Goal: Check status: Check status

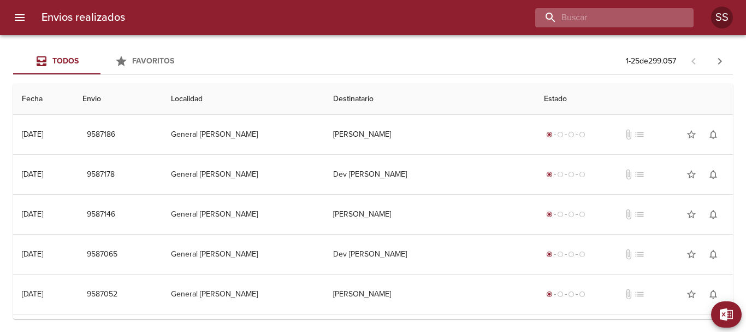
click at [640, 20] on input "buscar" at bounding box center [605, 17] width 140 height 19
click at [618, 15] on input "buscar" at bounding box center [605, 17] width 140 height 19
type input "WA2274"
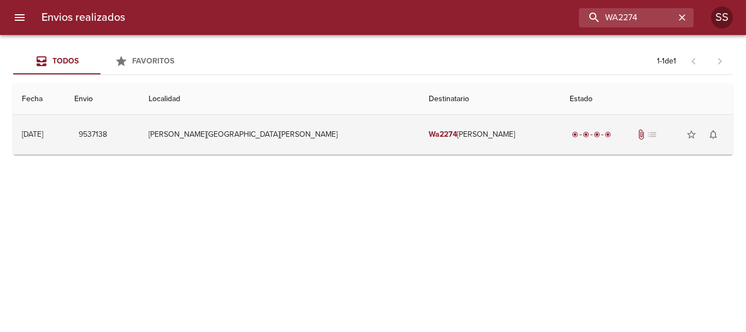
click at [483, 140] on td "Wa2274 [PERSON_NAME]" at bounding box center [490, 134] width 141 height 39
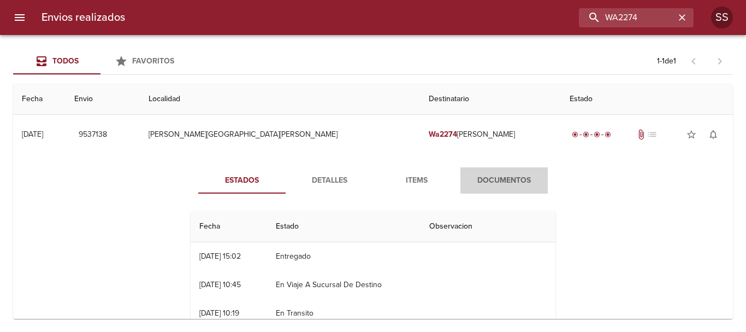
click at [500, 185] on span "Documentos" at bounding box center [504, 181] width 74 height 14
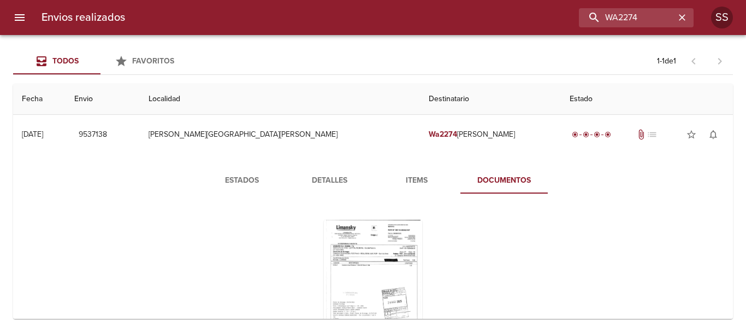
scroll to position [55, 0]
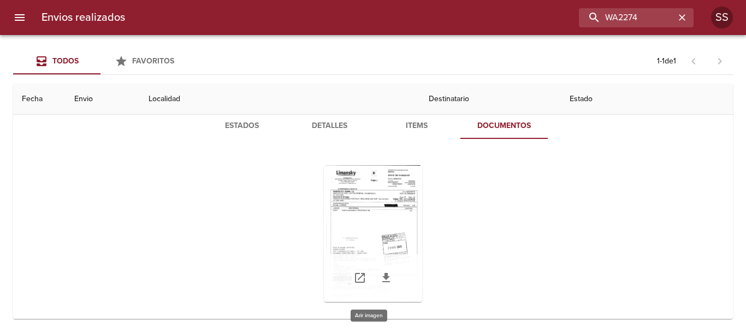
click at [370, 214] on div "Tabla de envíos del cliente" at bounding box center [373, 233] width 98 height 137
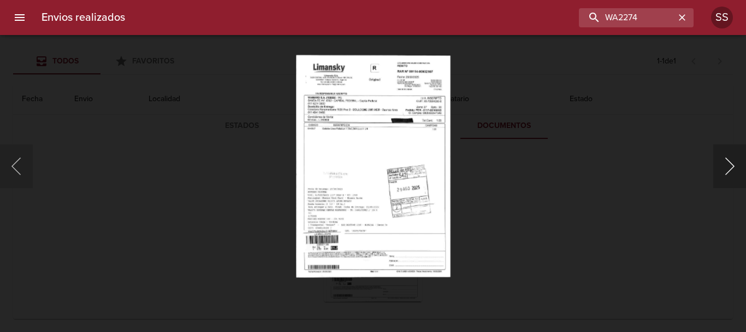
click at [722, 170] on button "Siguiente" at bounding box center [729, 166] width 33 height 44
click at [11, 168] on button "Anterior" at bounding box center [16, 166] width 33 height 44
click at [25, 166] on button "Anterior" at bounding box center [16, 166] width 33 height 44
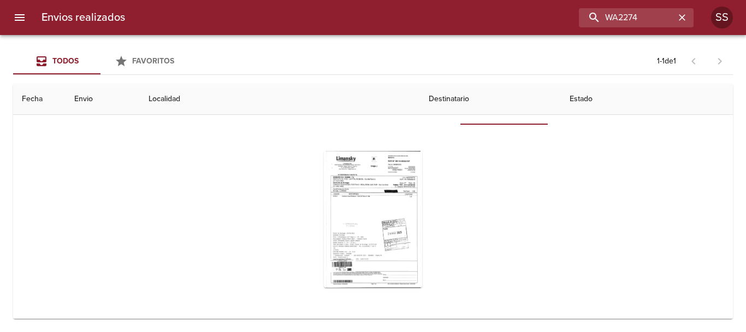
scroll to position [0, 0]
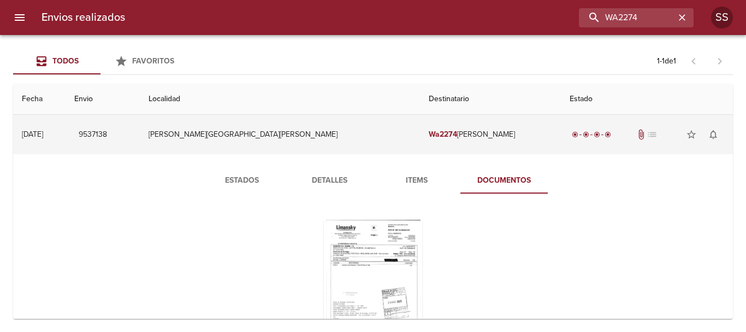
click at [491, 140] on td "Wa2274 [PERSON_NAME]" at bounding box center [490, 134] width 141 height 39
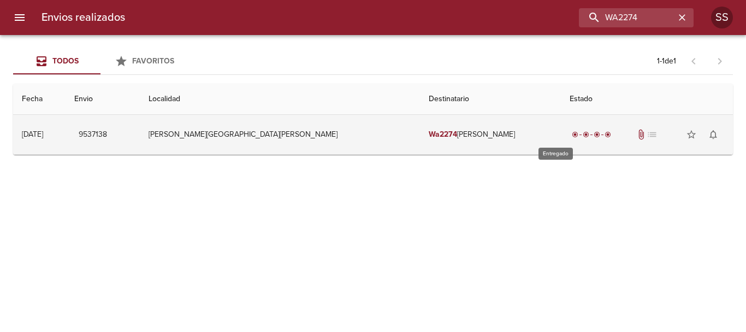
click at [581, 133] on div "radio_button_checked" at bounding box center [586, 134] width 11 height 7
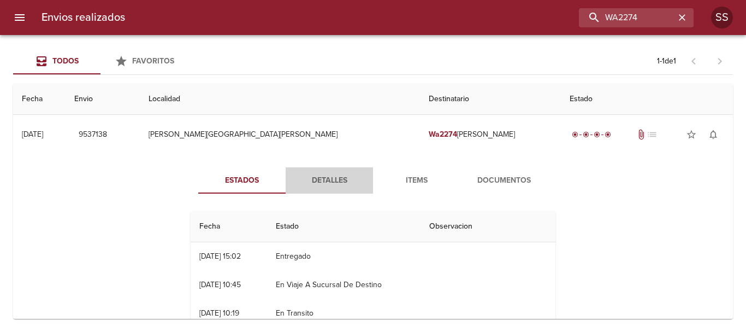
click at [318, 183] on span "Detalles" at bounding box center [329, 181] width 74 height 14
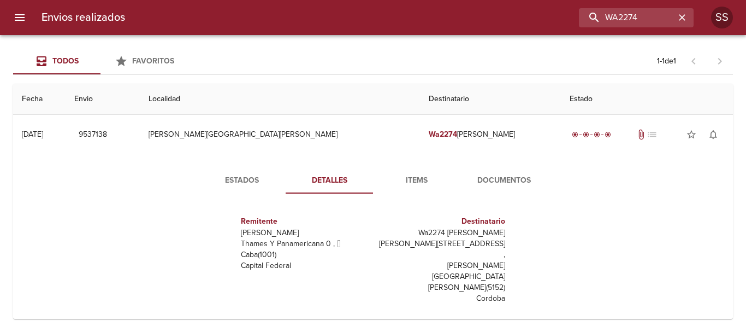
click at [420, 179] on span "Items" at bounding box center [417, 181] width 74 height 14
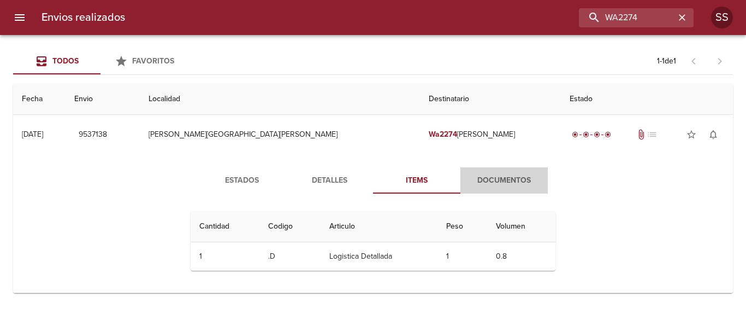
click at [516, 176] on span "Documentos" at bounding box center [504, 181] width 74 height 14
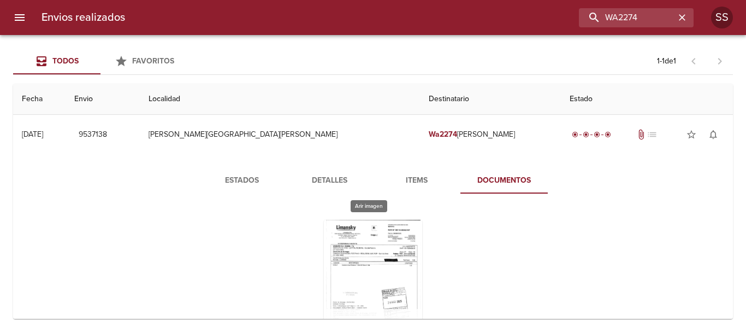
click at [377, 267] on div "Tabla de envíos del cliente" at bounding box center [373, 288] width 98 height 137
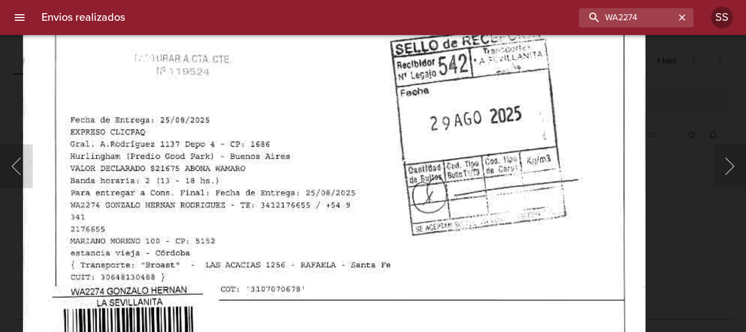
click at [452, 200] on img "Lightbox" at bounding box center [334, 27] width 623 height 897
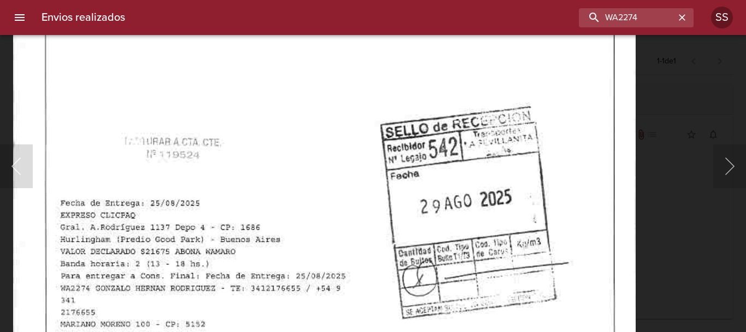
click at [453, 219] on img "Lightbox" at bounding box center [324, 110] width 623 height 897
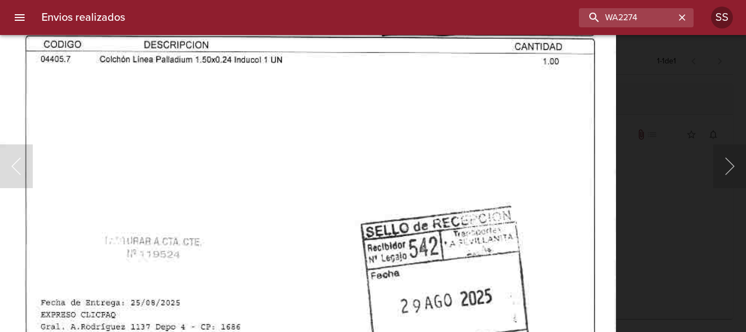
click at [440, 275] on img "Lightbox" at bounding box center [304, 210] width 623 height 897
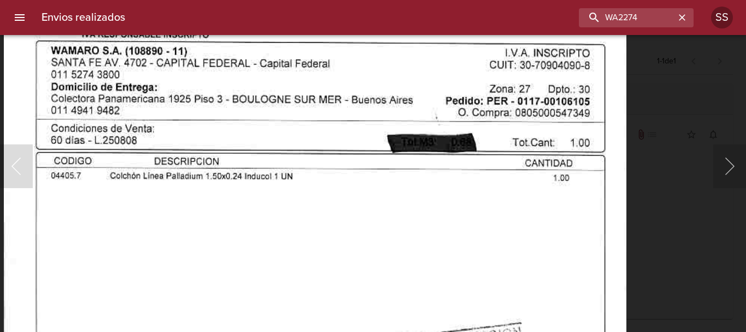
click at [453, 231] on img "Lightbox" at bounding box center [315, 326] width 623 height 897
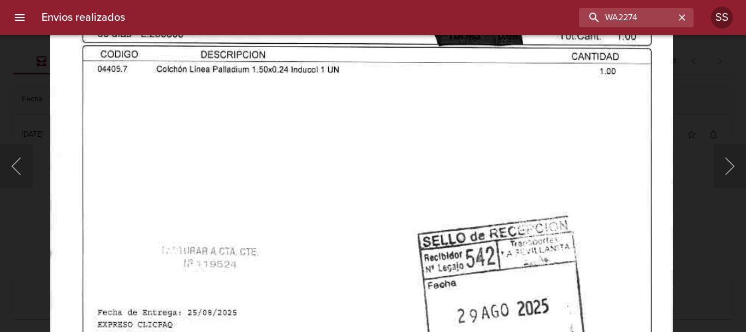
click at [463, 164] on img "Lightbox" at bounding box center [361, 220] width 623 height 897
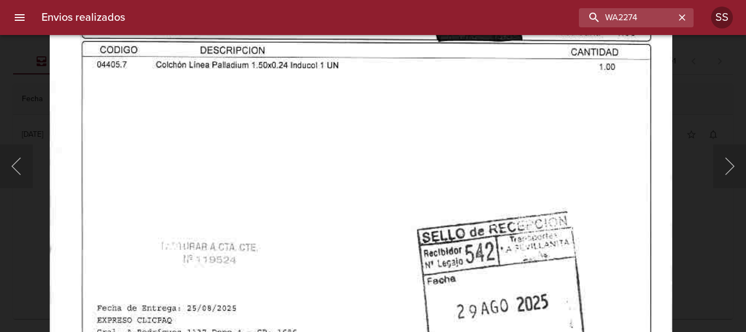
click at [429, 155] on img "Lightbox" at bounding box center [361, 215] width 623 height 897
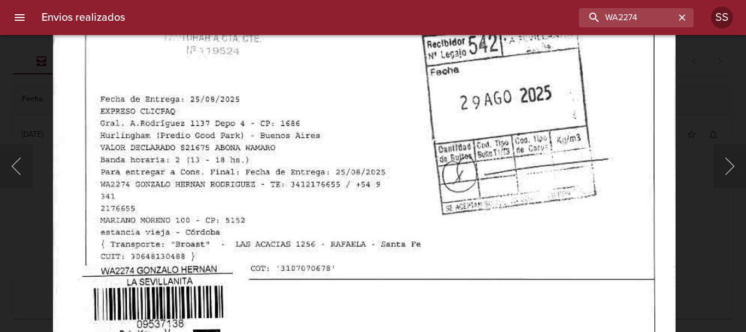
click at [420, 132] on img "Lightbox" at bounding box center [364, 7] width 623 height 897
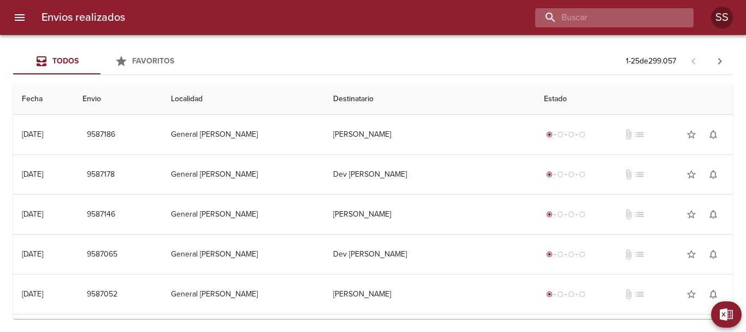
click at [621, 12] on input "buscar" at bounding box center [605, 17] width 140 height 19
type input "WA2274"
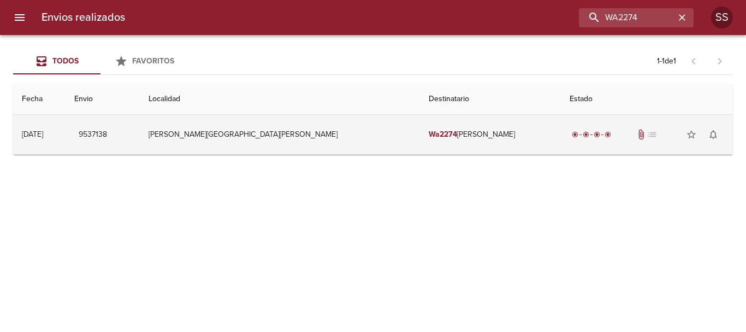
click at [420, 132] on td "Wa2274 [PERSON_NAME]" at bounding box center [490, 134] width 141 height 39
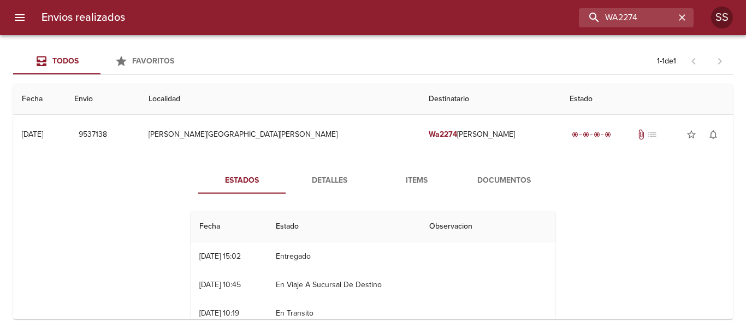
click at [328, 175] on span "Detalles" at bounding box center [329, 181] width 74 height 14
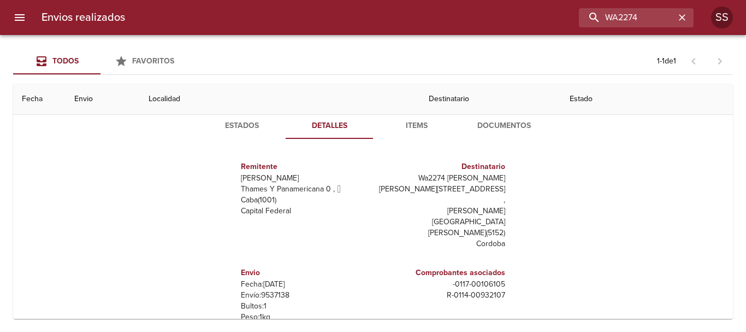
click at [411, 128] on span "Items" at bounding box center [417, 126] width 74 height 14
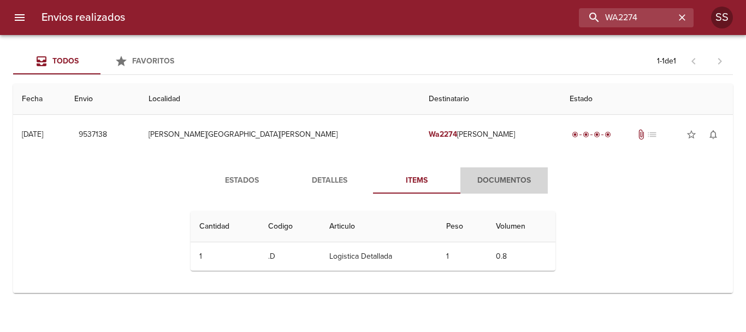
click at [523, 181] on span "Documentos" at bounding box center [504, 181] width 74 height 14
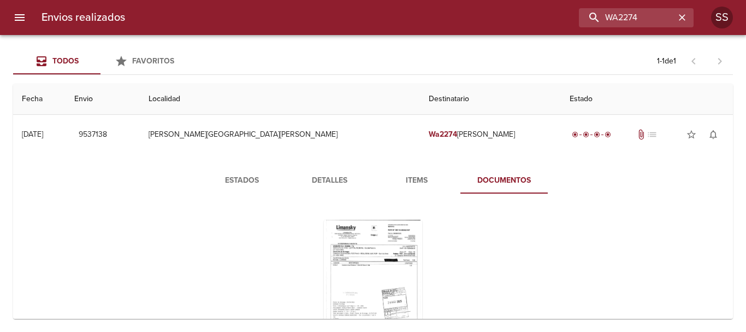
scroll to position [69, 0]
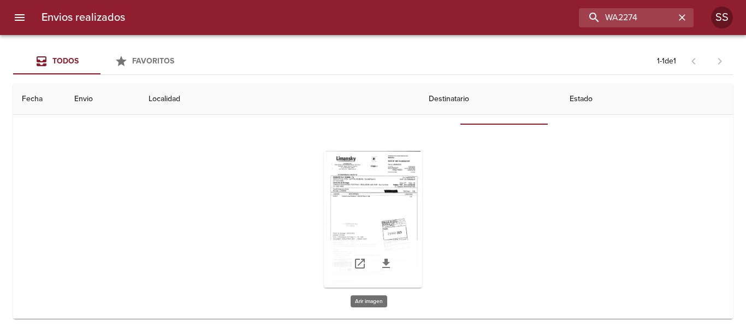
click at [385, 210] on div "Tabla de envíos del cliente" at bounding box center [373, 219] width 98 height 137
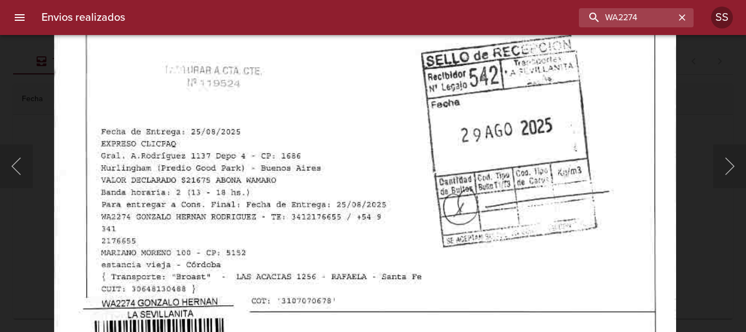
click at [466, 145] on img "Lightbox" at bounding box center [365, 39] width 623 height 897
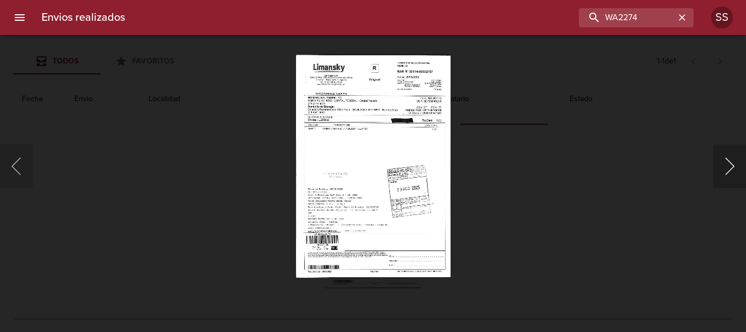
click at [732, 167] on button "Siguiente" at bounding box center [729, 166] width 33 height 44
click at [14, 168] on button "Anterior" at bounding box center [16, 166] width 33 height 44
click at [684, 19] on icon "button" at bounding box center [682, 17] width 7 height 7
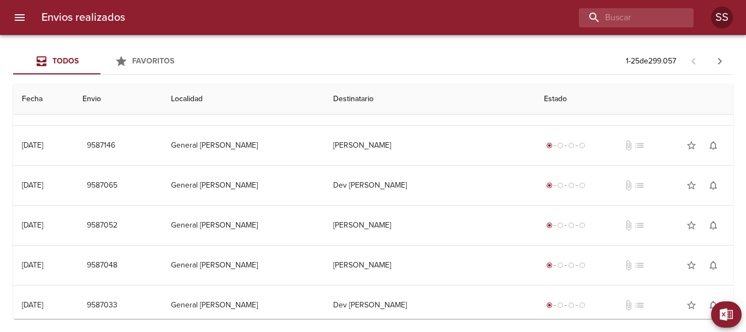
scroll to position [0, 0]
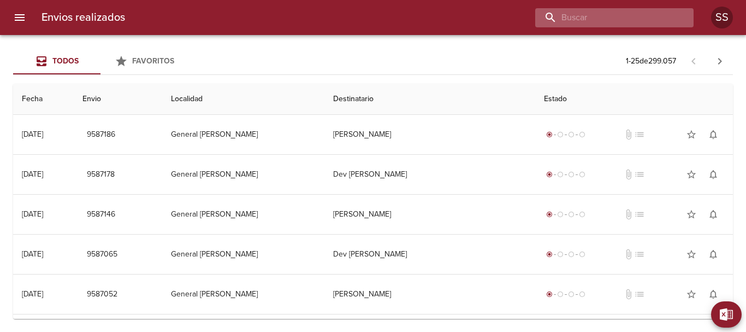
click at [634, 20] on input "buscar" at bounding box center [605, 17] width 140 height 19
type input "WA2274"
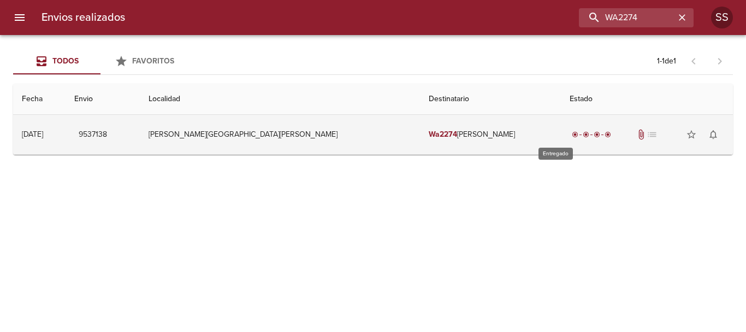
click at [570, 131] on div "radio_button_checked radio_button_checked radio_button_checked radio_button_che…" at bounding box center [592, 134] width 44 height 11
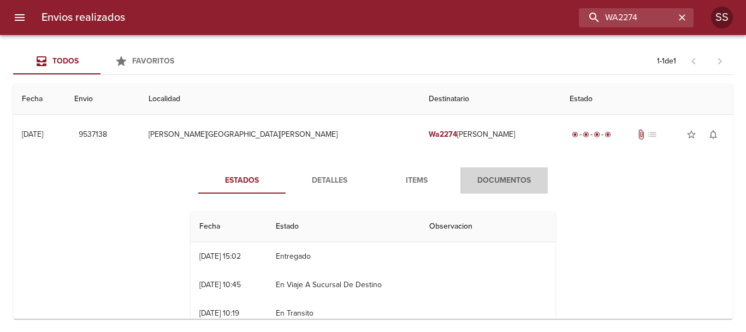
click at [511, 178] on span "Documentos" at bounding box center [504, 181] width 74 height 14
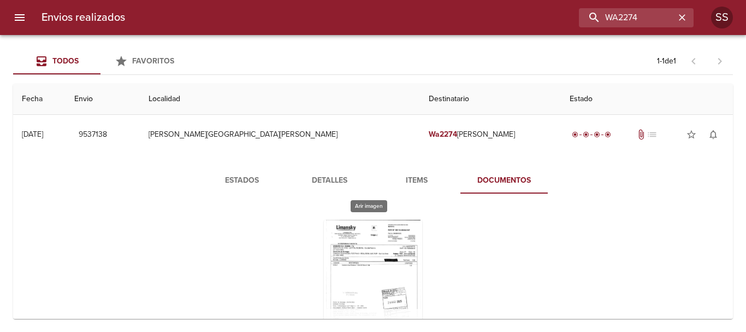
click at [371, 252] on div "Tabla de envíos del cliente" at bounding box center [373, 288] width 98 height 137
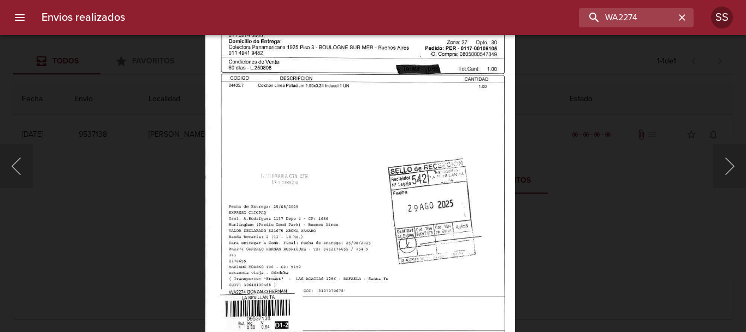
click at [395, 195] on img "Lightbox" at bounding box center [360, 160] width 310 height 447
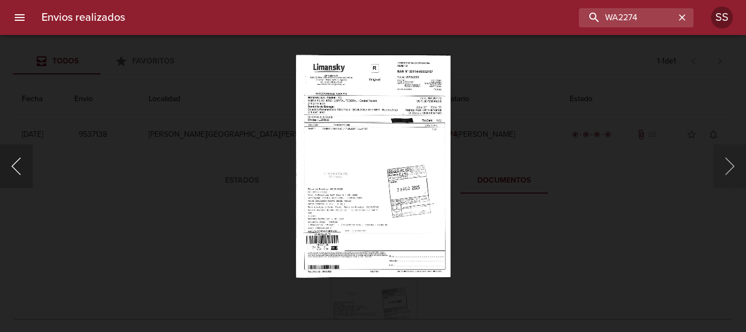
click at [20, 168] on button "Anterior" at bounding box center [16, 166] width 33 height 44
click at [11, 162] on button "Anterior" at bounding box center [16, 166] width 33 height 44
click at [731, 165] on button "Siguiente" at bounding box center [729, 166] width 33 height 44
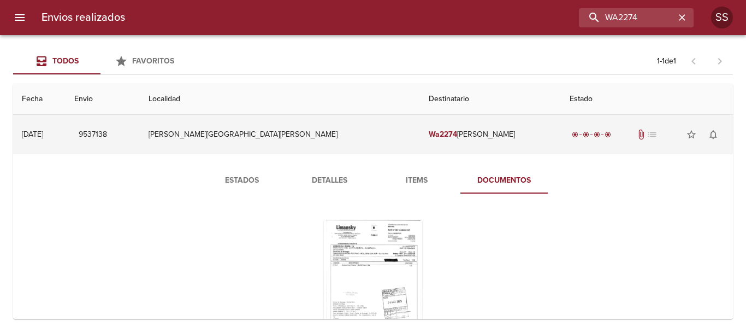
click at [457, 137] on td "Wa2274 [PERSON_NAME]" at bounding box center [490, 134] width 141 height 39
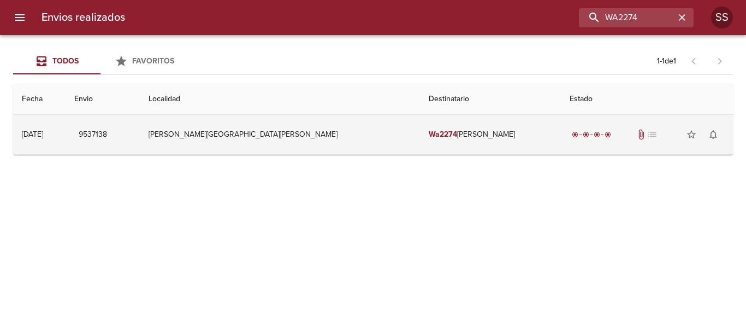
click at [636, 133] on span "attach_file" at bounding box center [641, 134] width 11 height 11
